Goal: Find contact information: Find contact information

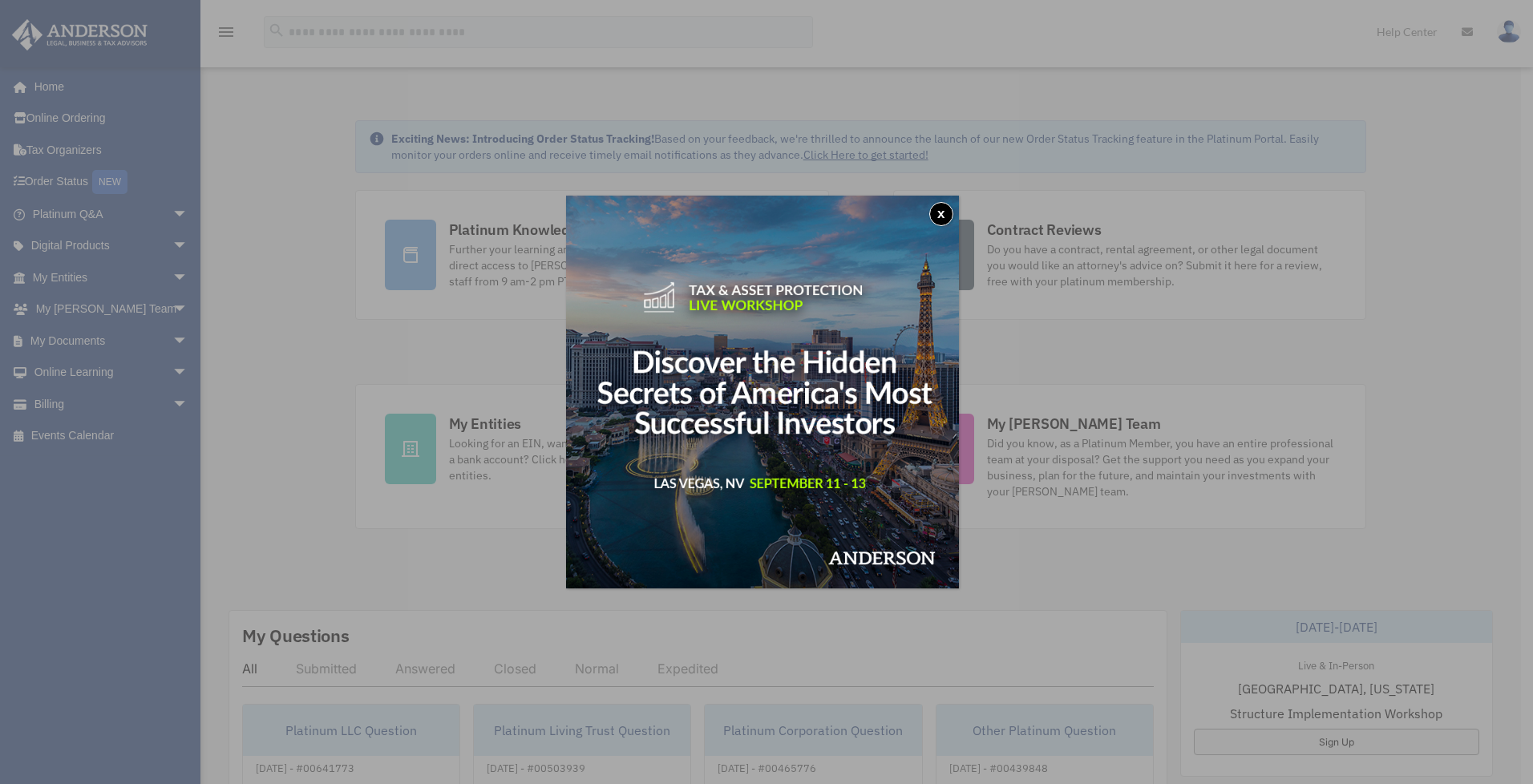
click at [946, 214] on button "x" at bounding box center [941, 214] width 24 height 24
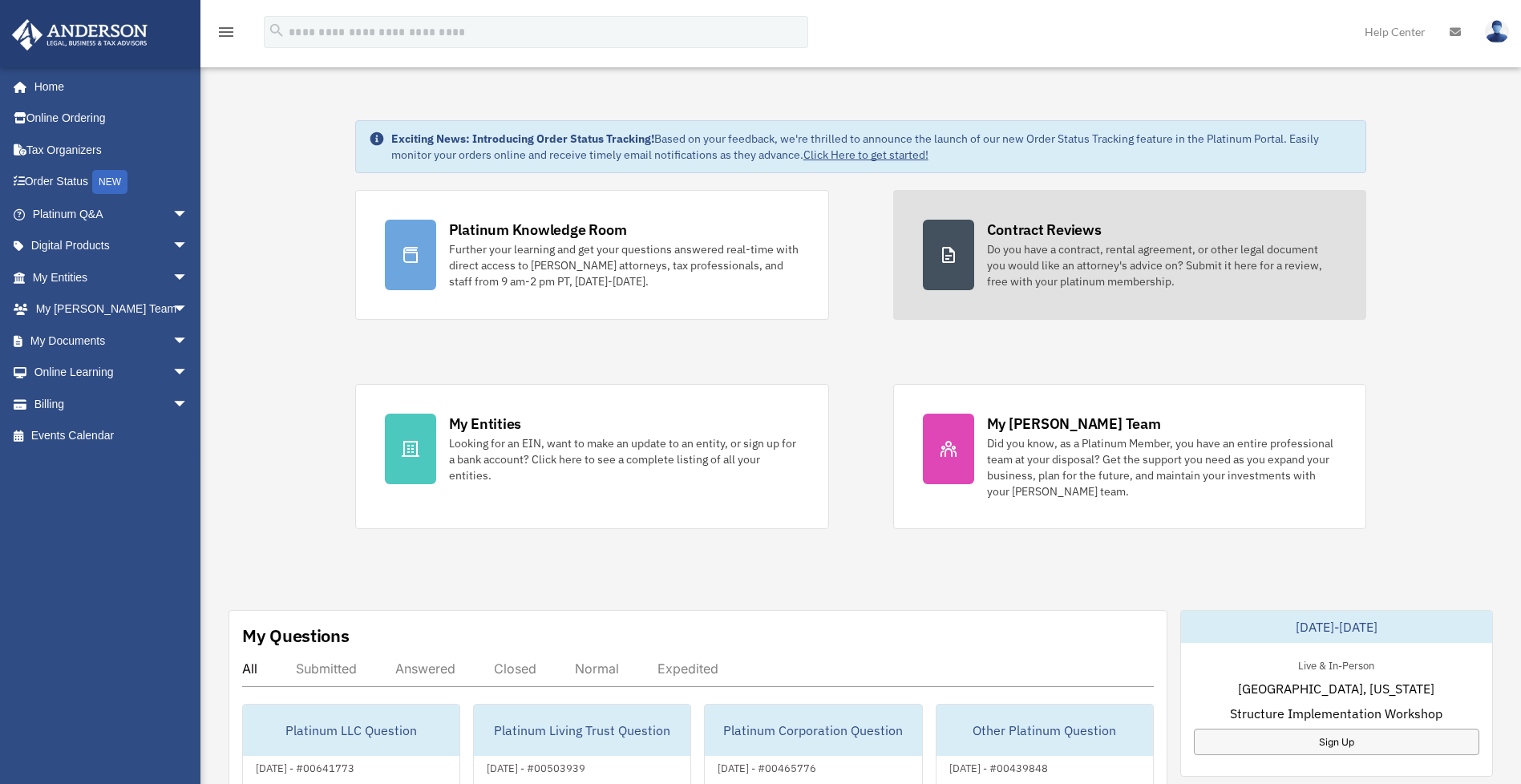
click at [1110, 264] on div "Do you have a contract, rental agreement, or other legal document you would lik…" at bounding box center [1161, 265] width 350 height 49
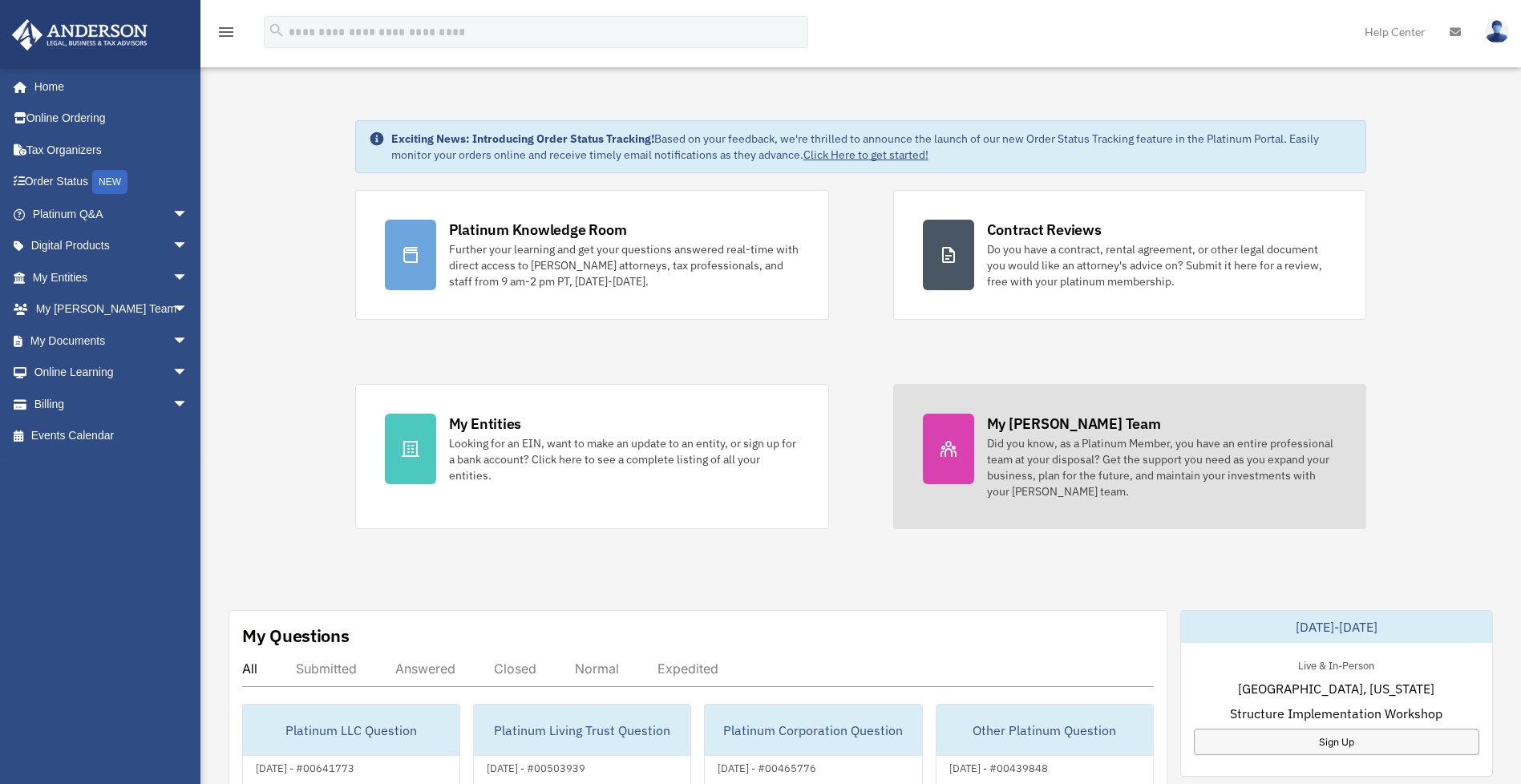
click at [1164, 458] on div "Did you know, as a Platinum Member, you have an entire professional team at you…" at bounding box center [1161, 467] width 350 height 64
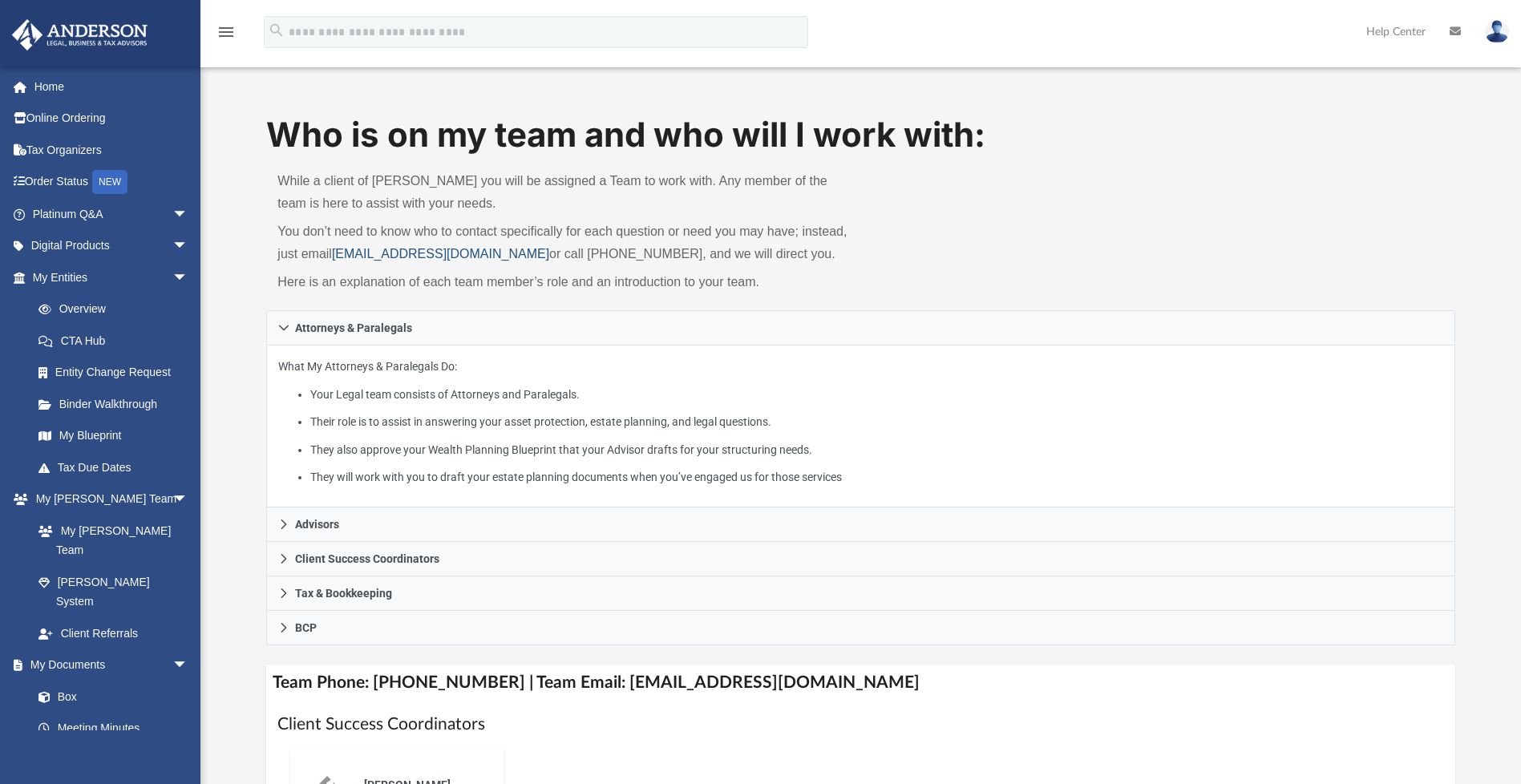
click at [522, 253] on link "[EMAIL_ADDRESS][DOMAIN_NAME]" at bounding box center [440, 254] width 217 height 14
drag, startPoint x: 524, startPoint y: 256, endPoint x: 340, endPoint y: 255, distance: 184.0
click at [340, 255] on p "You don’t need to know who to contact specifically for each question or need yo…" at bounding box center [563, 242] width 572 height 45
copy link "[EMAIL_ADDRESS][DOMAIN_NAME]"
click at [1148, 273] on div "Who is on my team and who will I work with: While a client of [PERSON_NAME] you…" at bounding box center [860, 210] width 1188 height 199
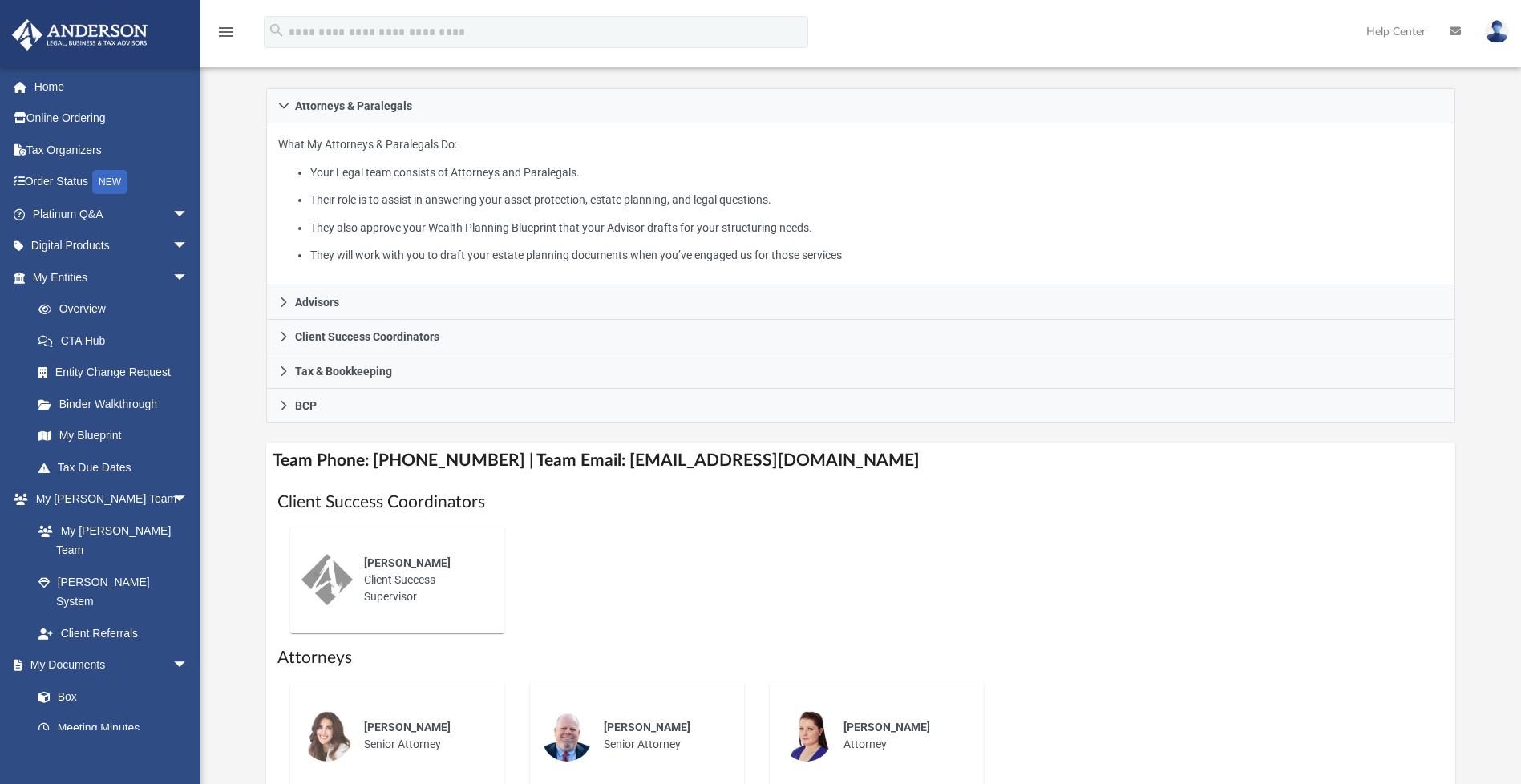
scroll to position [241, 0]
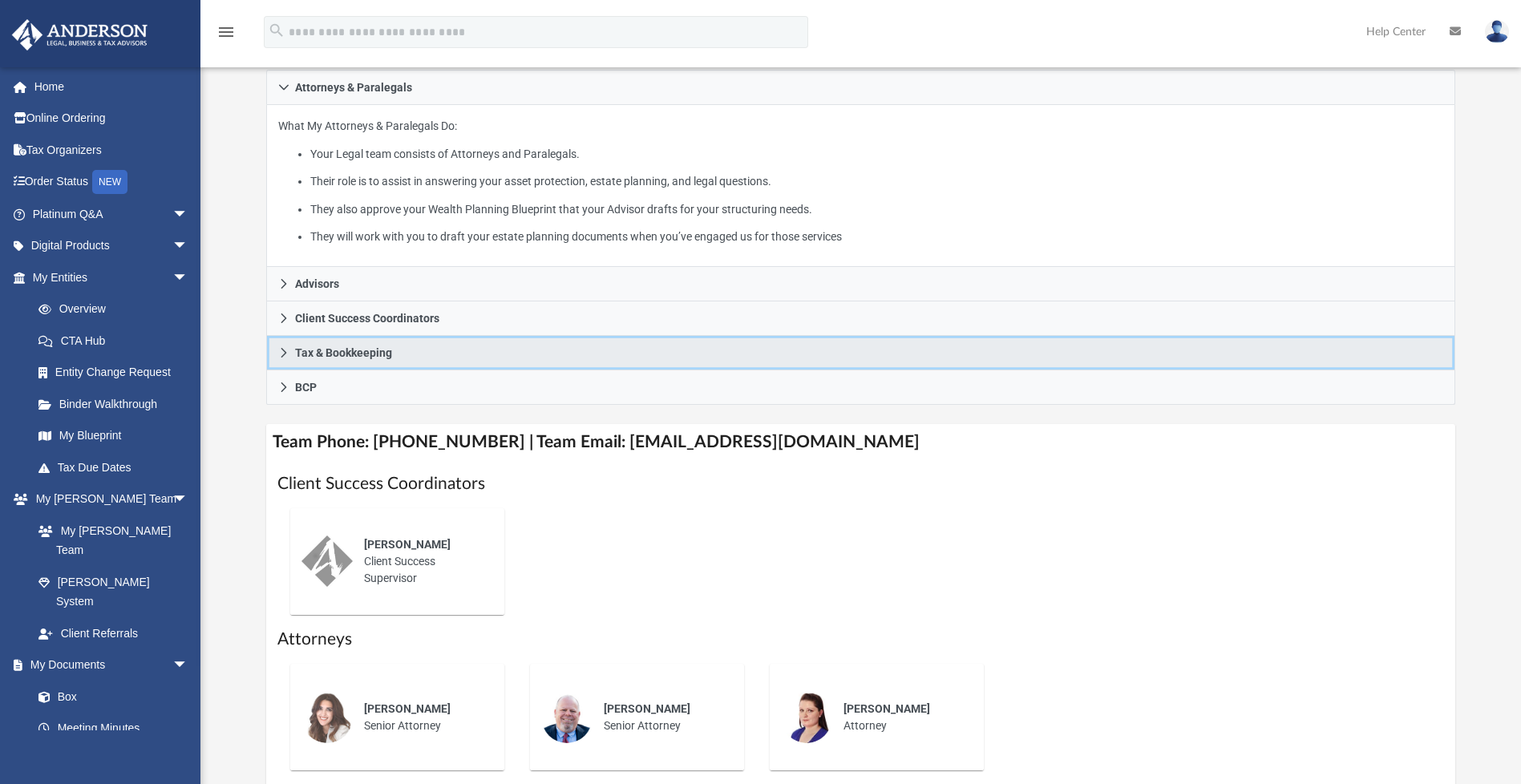
click at [286, 352] on icon at bounding box center [285, 353] width 6 height 10
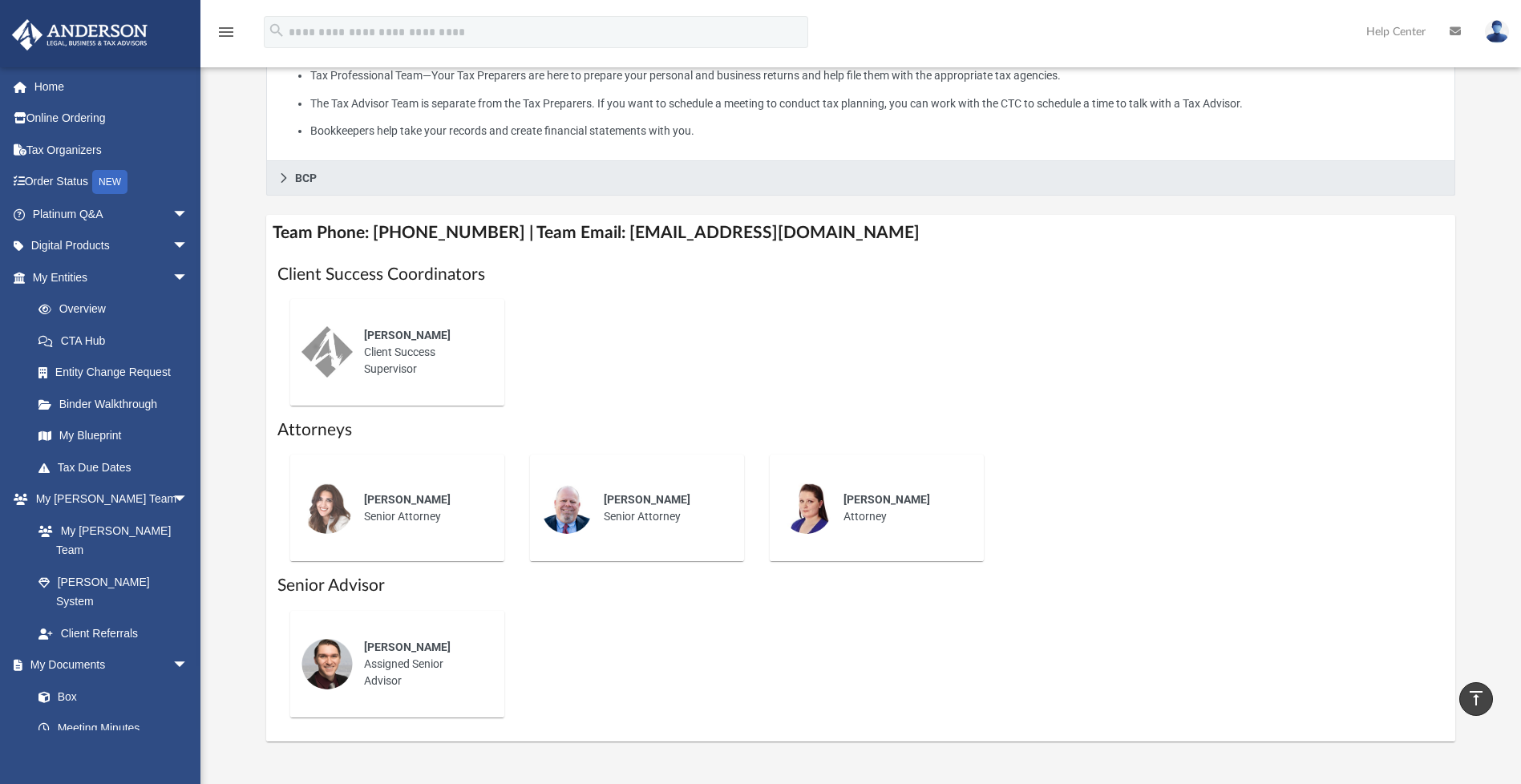
scroll to position [161, 0]
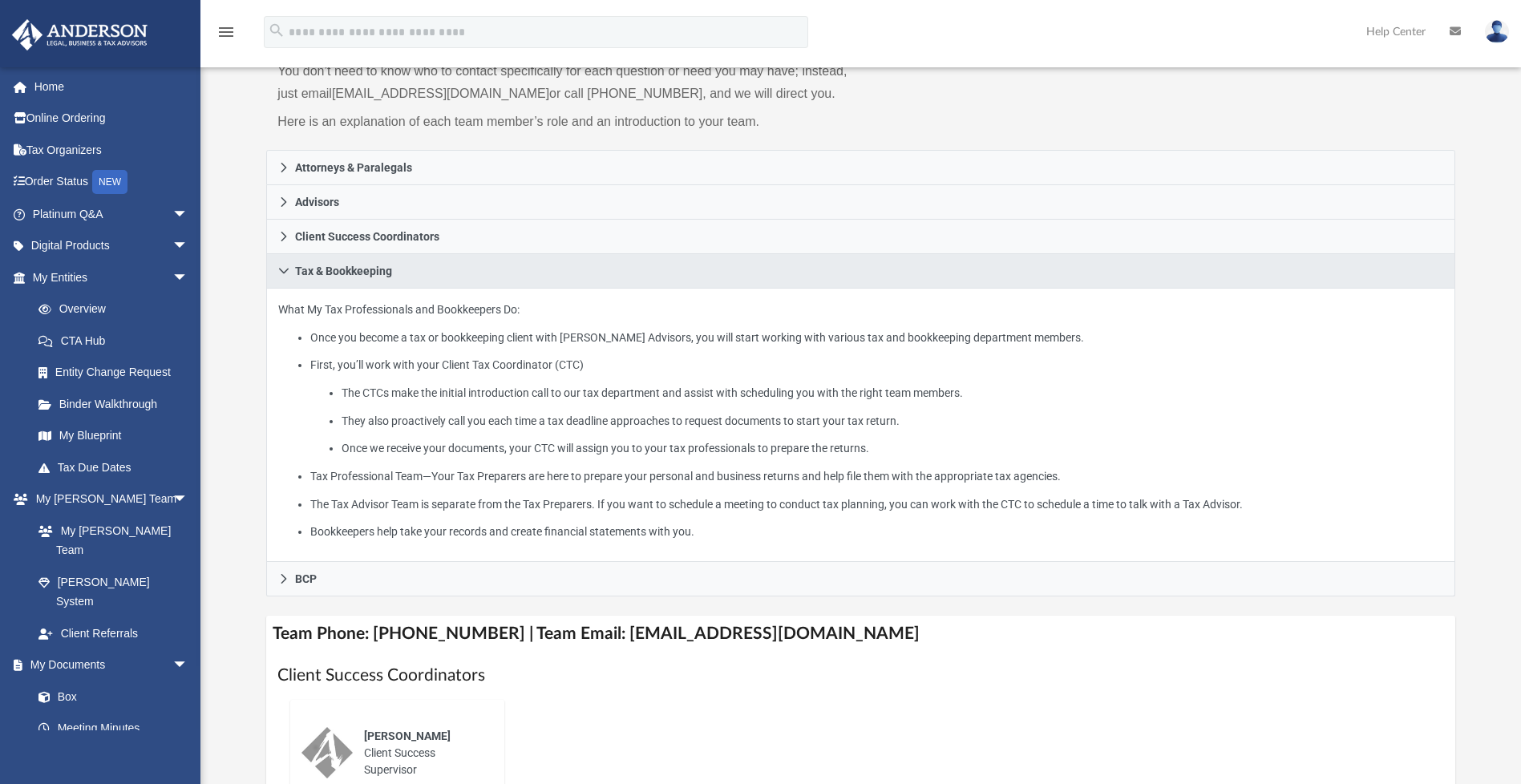
click at [1498, 34] on img at bounding box center [1497, 31] width 24 height 23
click at [1226, 137] on link "Logout" at bounding box center [1256, 140] width 161 height 33
